Goal: Information Seeking & Learning: Learn about a topic

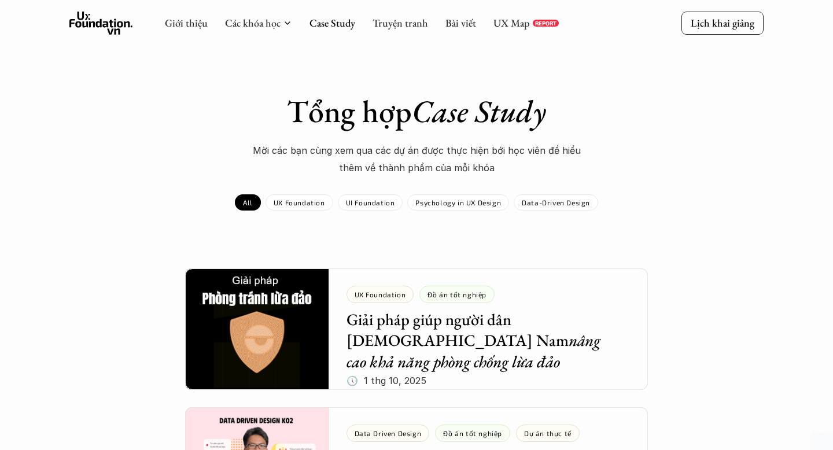
click at [400, 29] on div "Giới thiệu Các khóa học Case Study Truyện tranh Bài viết UX Map REPORT" at bounding box center [362, 23] width 394 height 23
click at [401, 27] on link "Truyện tranh" at bounding box center [400, 22] width 56 height 13
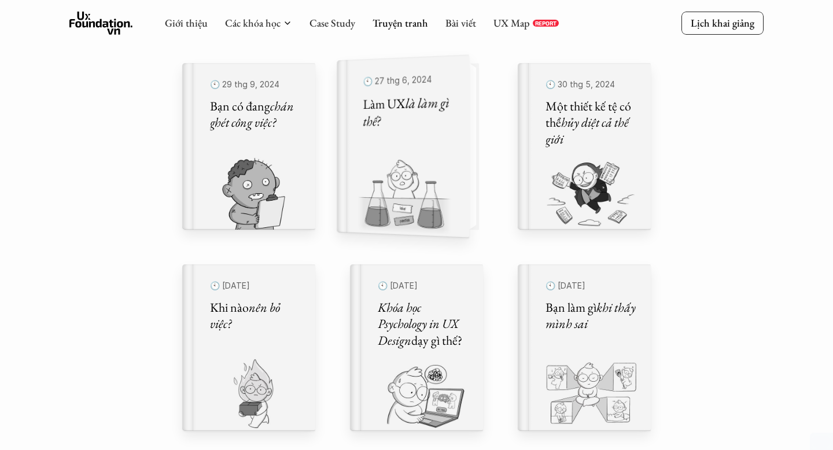
scroll to position [361, 0]
click at [375, 124] on em "là làm gì thế?" at bounding box center [407, 112] width 88 height 37
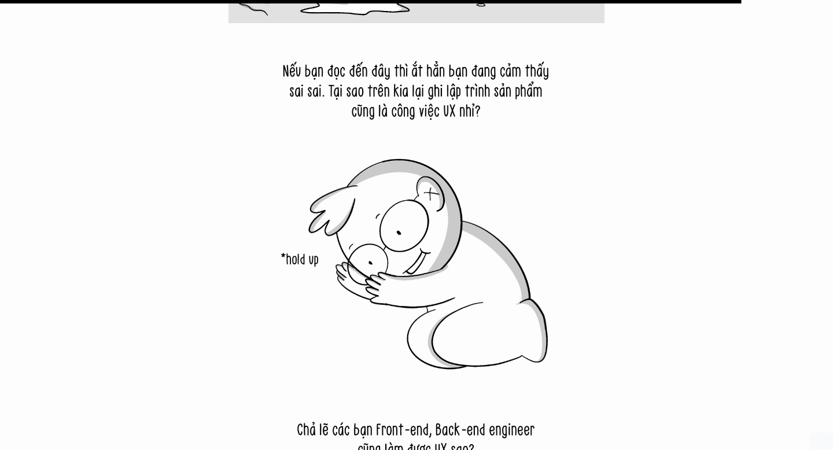
scroll to position [11744, 0]
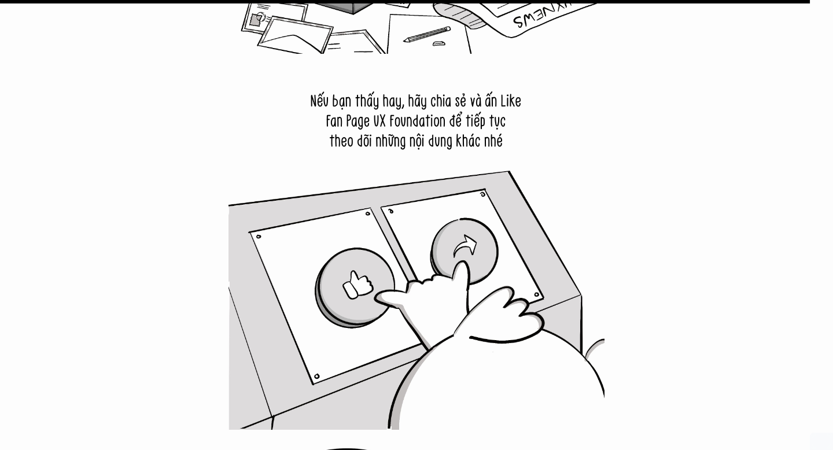
scroll to position [361, 0]
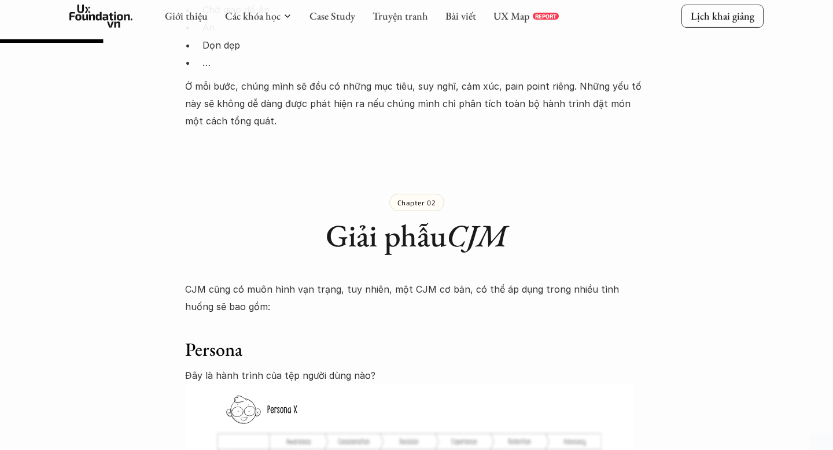
scroll to position [1073, 0]
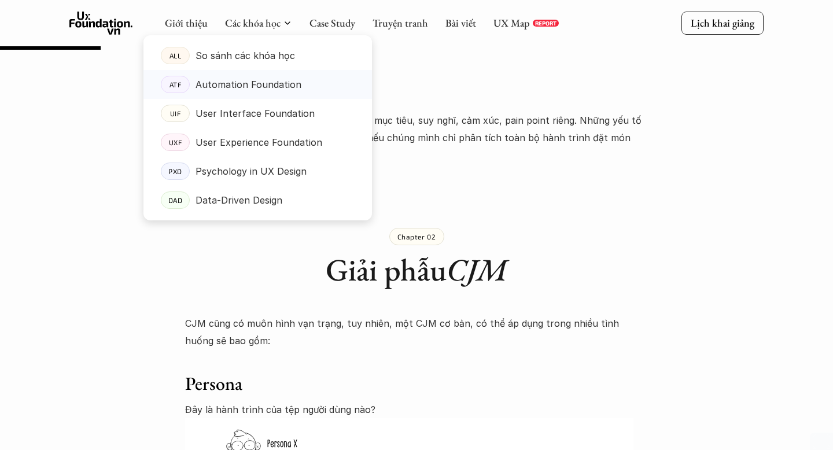
click at [254, 82] on p "Automation Foundation" at bounding box center [248, 84] width 106 height 17
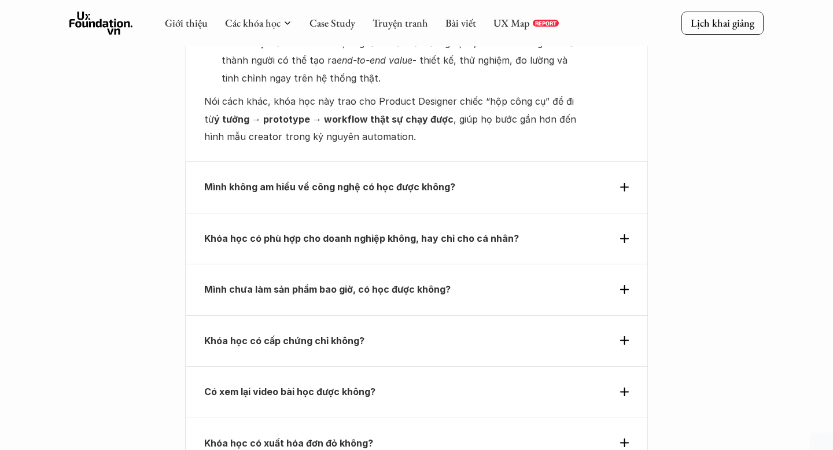
scroll to position [4040, 0]
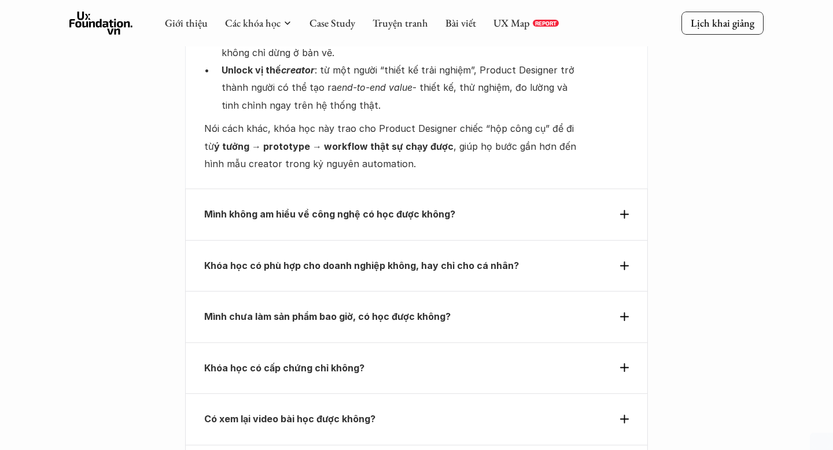
click at [390, 205] on p "Mình không am hiểu về công nghệ có học được không?" at bounding box center [395, 213] width 382 height 17
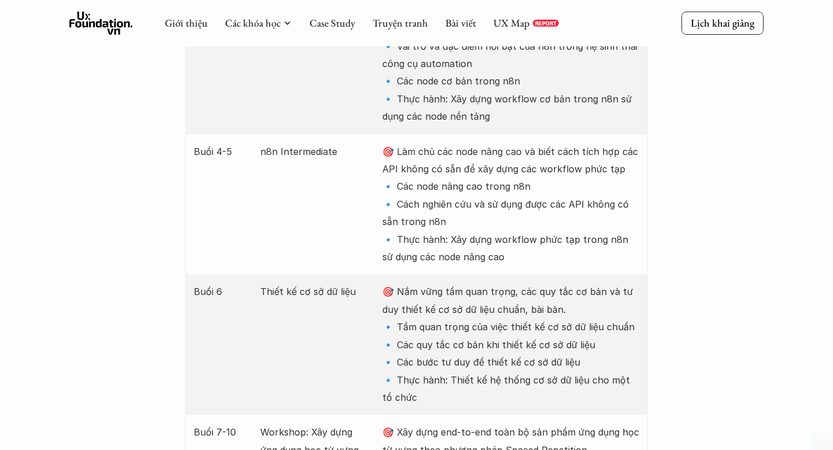
scroll to position [1540, 0]
